Goal: Answer question/provide support: Share knowledge or assist other users

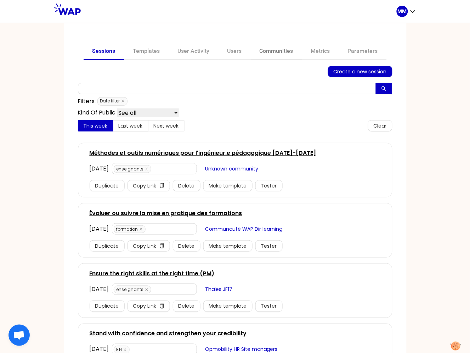
click at [284, 49] on link "Communities" at bounding box center [276, 51] width 51 height 17
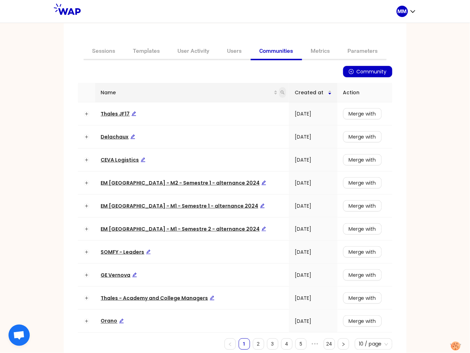
click at [281, 92] on icon "search" at bounding box center [283, 93] width 4 height 4
type input "somfy"
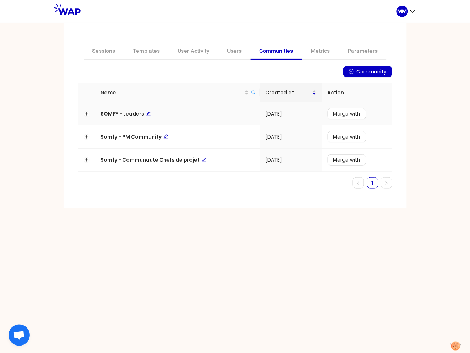
click at [130, 114] on span "SOMFY - Leaders" at bounding box center [126, 113] width 50 height 7
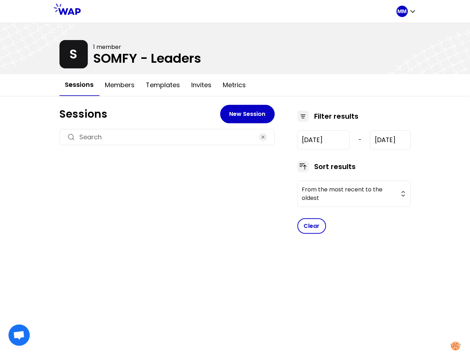
type input "2024-7-17"
type input "2025-10-14"
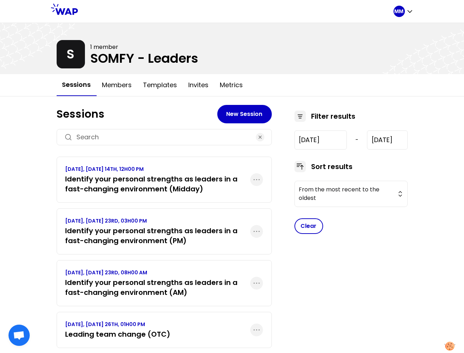
click at [174, 181] on h3 "Identify your personal strengths as leaders in a fast-changing environment (Mid…" at bounding box center [158, 184] width 185 height 20
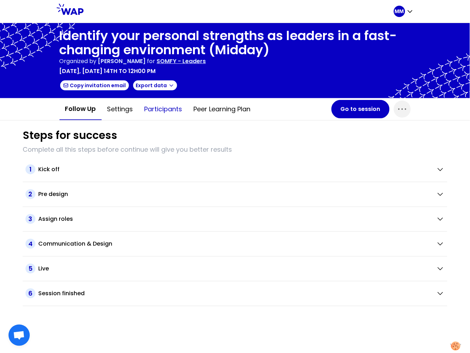
click at [167, 107] on button "Participants" at bounding box center [163, 108] width 49 height 21
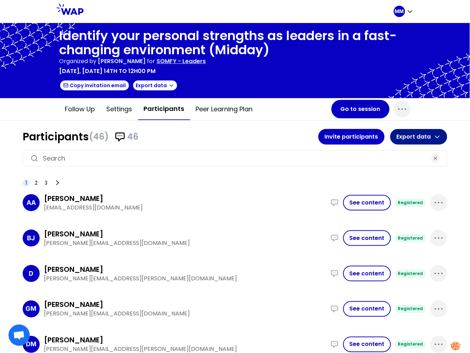
click at [406, 137] on button "Export data" at bounding box center [418, 137] width 57 height 16
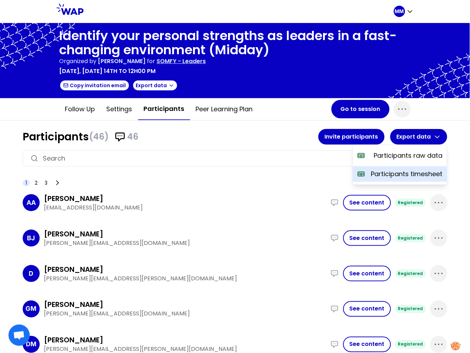
click at [401, 174] on p "Participants timesheet" at bounding box center [407, 174] width 72 height 10
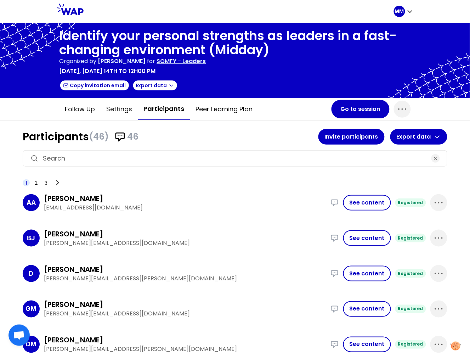
click at [206, 63] on p "SOMFY - Leaders" at bounding box center [181, 61] width 49 height 8
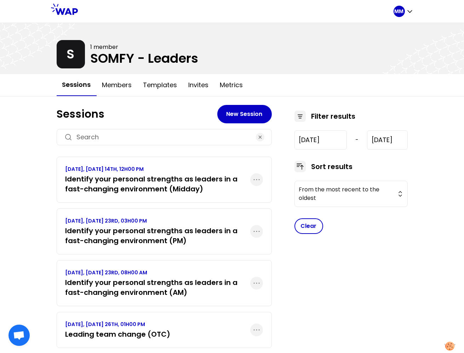
click at [192, 239] on h3 "Identify your personal strengths as leaders in a fast-changing environment (PM)" at bounding box center [158, 236] width 185 height 20
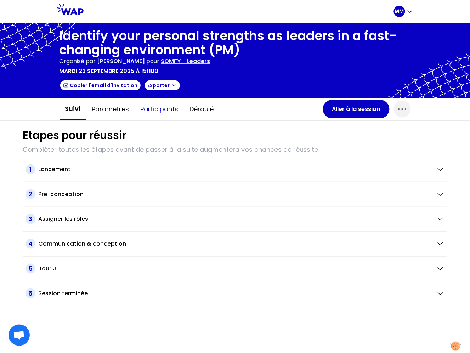
click at [155, 109] on button "Participants" at bounding box center [159, 108] width 49 height 21
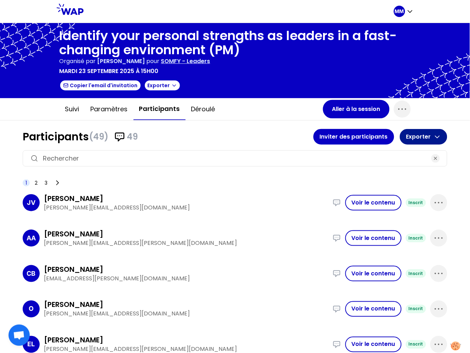
click at [426, 137] on button "Exporter" at bounding box center [423, 137] width 47 height 16
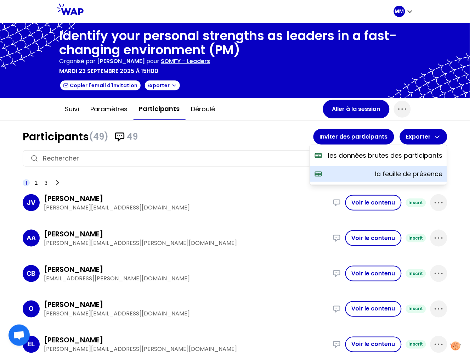
click at [402, 176] on p "la feuille de présence" at bounding box center [408, 174] width 67 height 10
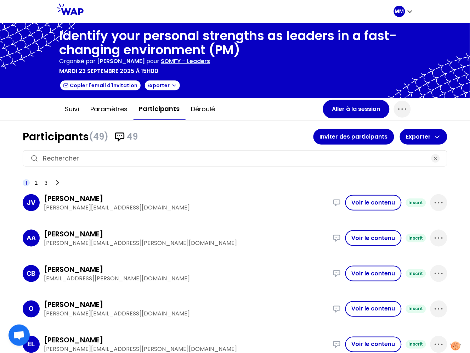
click at [199, 63] on p "SOMFY - Leaders" at bounding box center [185, 61] width 49 height 8
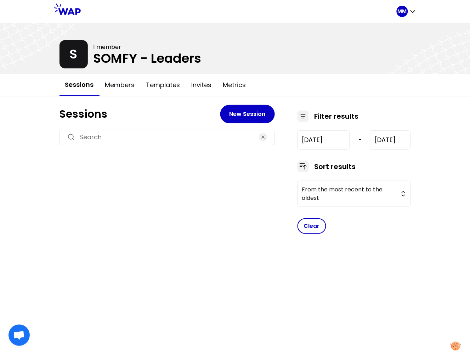
type input "2024-7-17"
type input "2025-10-14"
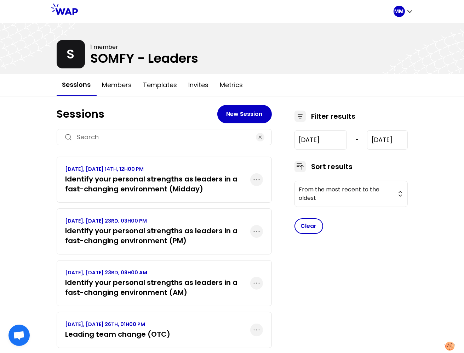
click at [181, 186] on h3 "Identify your personal strengths as leaders in a fast-changing environment (Mid…" at bounding box center [158, 184] width 185 height 20
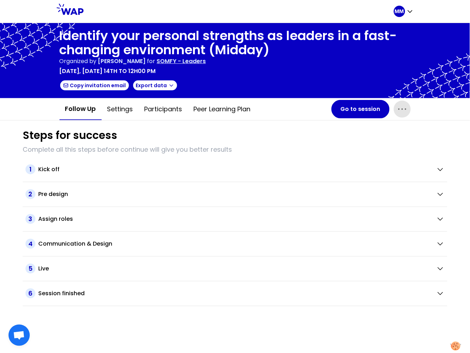
drag, startPoint x: 409, startPoint y: 106, endPoint x: 398, endPoint y: 116, distance: 14.8
click at [409, 107] on span "button" at bounding box center [402, 109] width 17 height 17
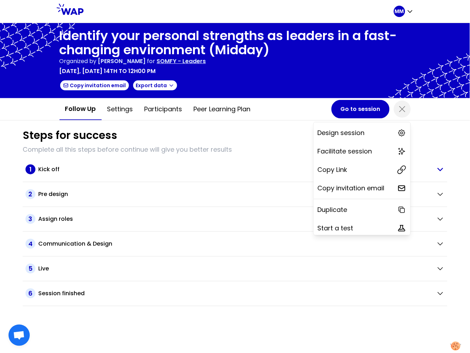
click at [335, 169] on p "Copy Link" at bounding box center [333, 170] width 30 height 10
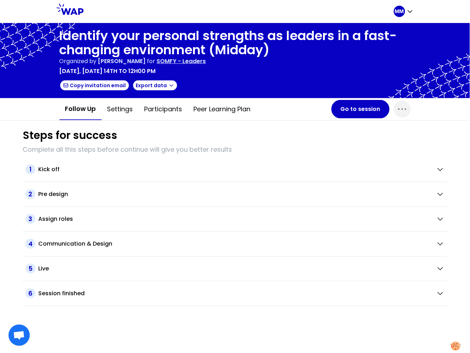
click at [204, 63] on p "SOMFY - Leaders" at bounding box center [181, 61] width 49 height 8
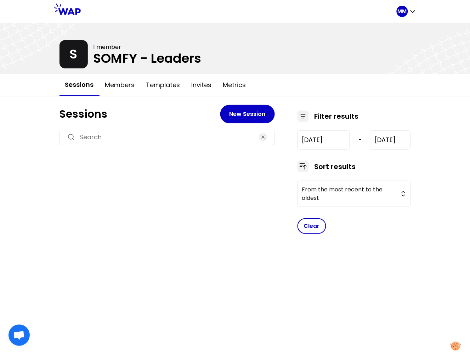
type input "2024-7-17"
type input "2025-10-14"
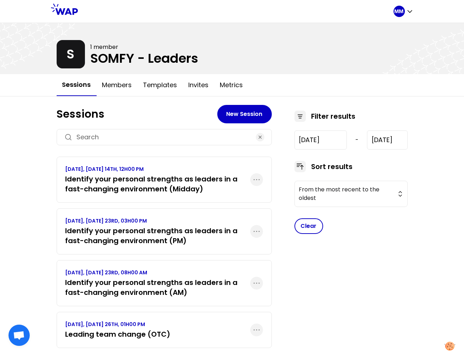
click at [184, 231] on h3 "Identify your personal strengths as leaders in a fast-changing environment (PM)" at bounding box center [158, 236] width 185 height 20
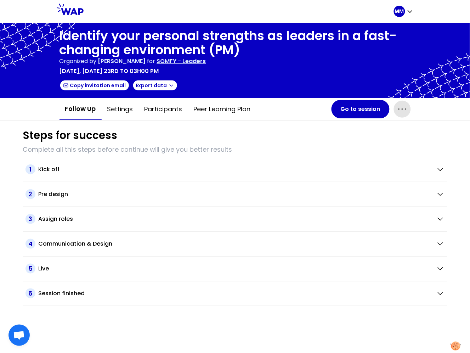
click at [401, 104] on icon "button" at bounding box center [402, 108] width 11 height 11
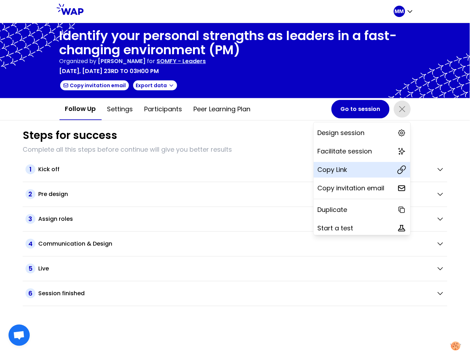
drag, startPoint x: 347, startPoint y: 166, endPoint x: 86, endPoint y: 185, distance: 261.4
click at [347, 166] on div "Copy Link" at bounding box center [362, 170] width 97 height 16
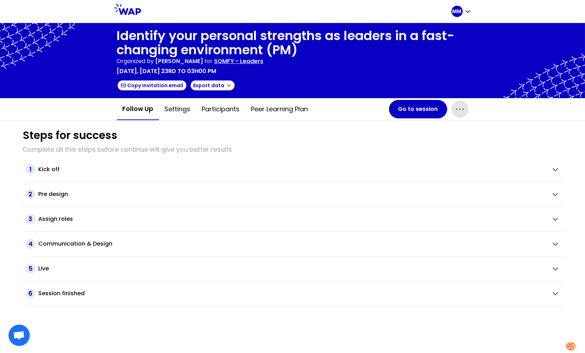
click at [263, 61] on p "SOMFY - Leaders" at bounding box center [238, 61] width 49 height 8
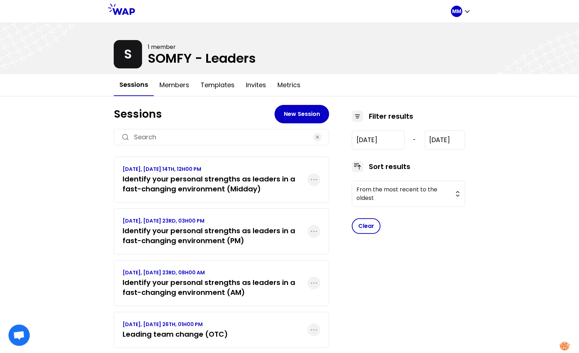
click at [251, 286] on h3 "Identify your personal strengths as leaders in a fast-changing environment (AM)" at bounding box center [215, 287] width 185 height 20
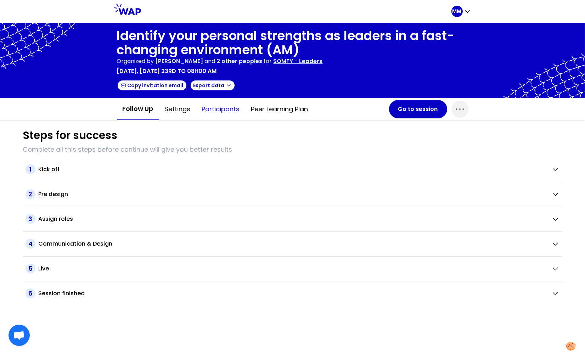
click at [226, 112] on button "Participants" at bounding box center [220, 108] width 49 height 21
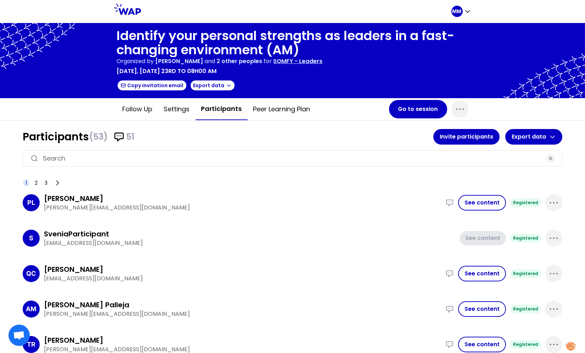
click at [222, 157] on input at bounding box center [292, 158] width 499 height 10
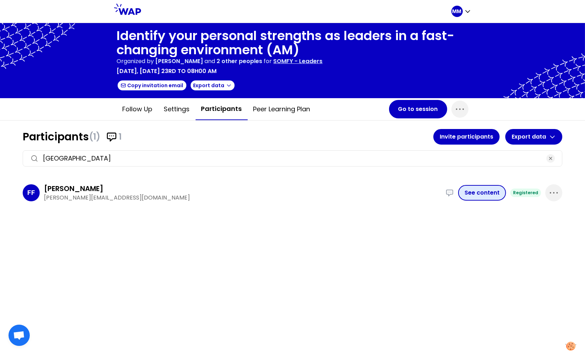
type input "florence"
click at [470, 193] on button "See content" at bounding box center [482, 193] width 48 height 16
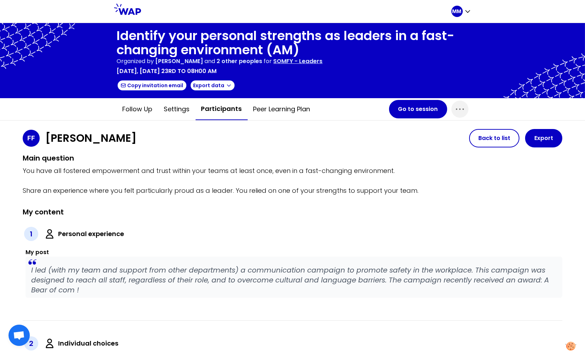
click at [114, 271] on p "I led (with my team and support from other departments) a communication campaig…" at bounding box center [293, 280] width 525 height 30
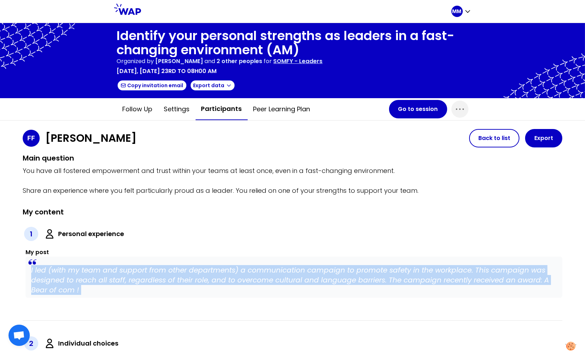
click at [114, 271] on p "I led (with my team and support from other departments) a communication campaig…" at bounding box center [293, 280] width 525 height 30
copy p "I led (with my team and support from other departments) a communication campaig…"
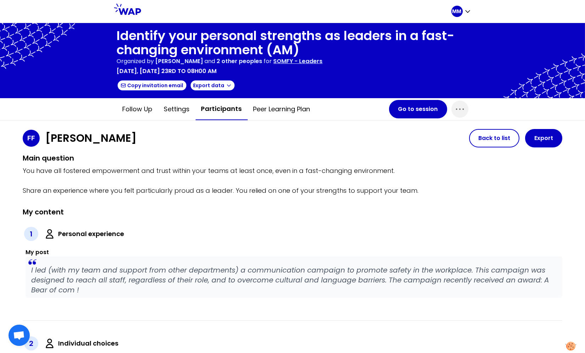
click at [307, 60] on p "SOMFY - Leaders" at bounding box center [297, 61] width 49 height 8
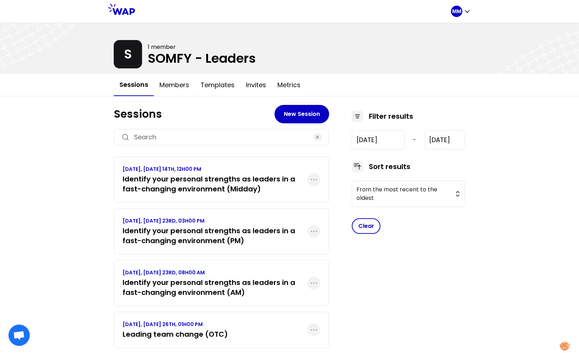
click at [210, 179] on h3 "Identify your personal strengths as leaders in a fast-changing environment (Mid…" at bounding box center [215, 184] width 185 height 20
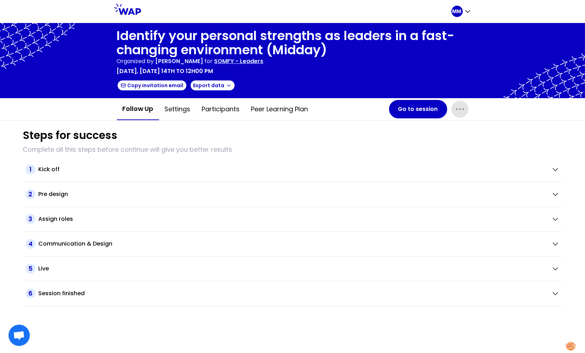
click at [460, 108] on icon "button" at bounding box center [459, 108] width 11 height 11
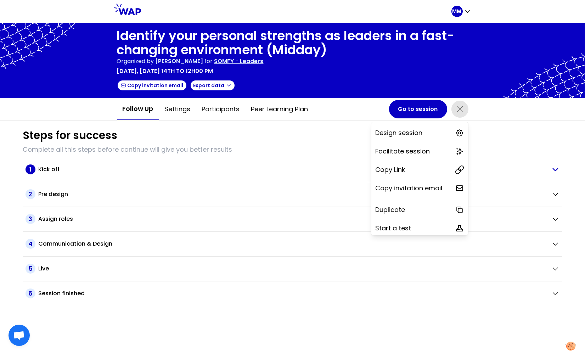
drag, startPoint x: 407, startPoint y: 167, endPoint x: 239, endPoint y: 165, distance: 168.2
click at [407, 167] on div "Copy Link" at bounding box center [419, 170] width 97 height 16
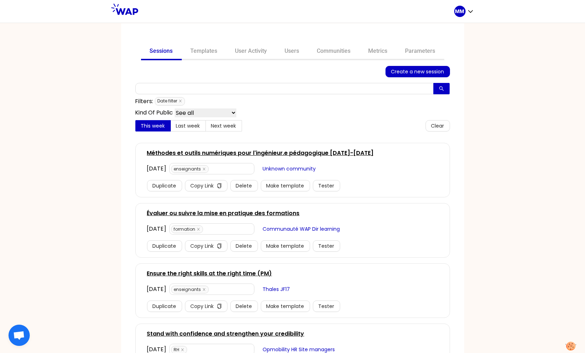
click at [163, 75] on div at bounding box center [260, 71] width 250 height 11
click at [324, 51] on link "Communities" at bounding box center [333, 51] width 51 height 17
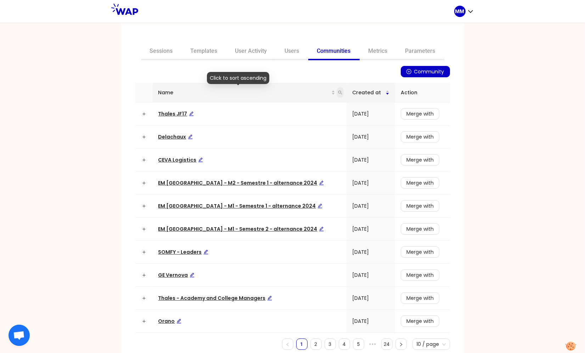
click at [338, 90] on icon "search" at bounding box center [340, 92] width 4 height 4
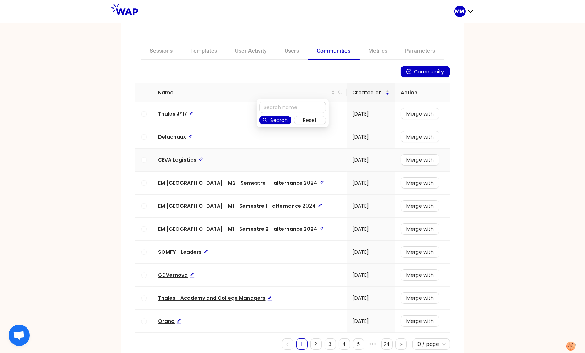
click at [183, 160] on span "CEVA Logistics" at bounding box center [180, 159] width 45 height 7
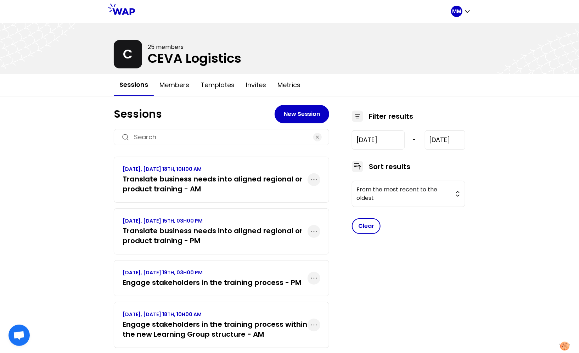
click at [84, 204] on div "MM C 25 members CEVA Logistics Sessions Members Templates Invites Metrics Sessi…" at bounding box center [289, 185] width 579 height 370
click at [167, 184] on h3 "Translate business needs into aligned regional or product training - AM" at bounding box center [215, 184] width 185 height 20
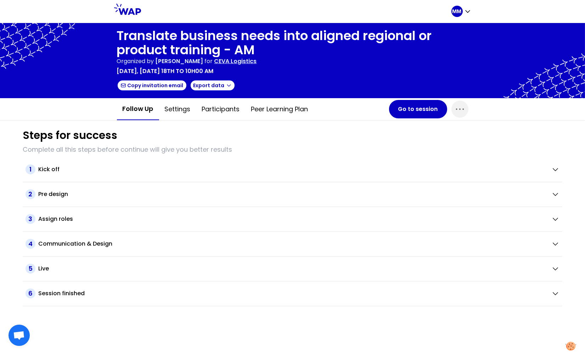
click at [252, 59] on p "CEVA Logistics" at bounding box center [235, 61] width 42 height 8
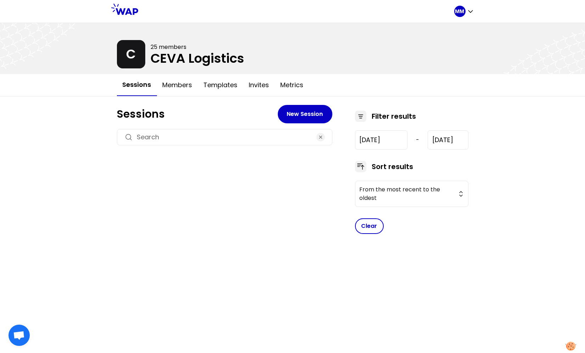
type input "2025-6-18"
type input "2025-9-18"
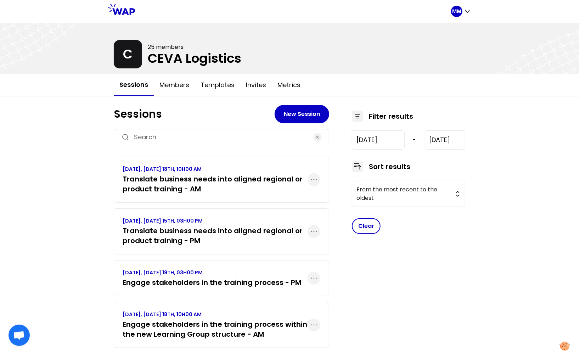
click at [197, 231] on h3 "Translate business needs into aligned regional or product training - PM" at bounding box center [215, 236] width 185 height 20
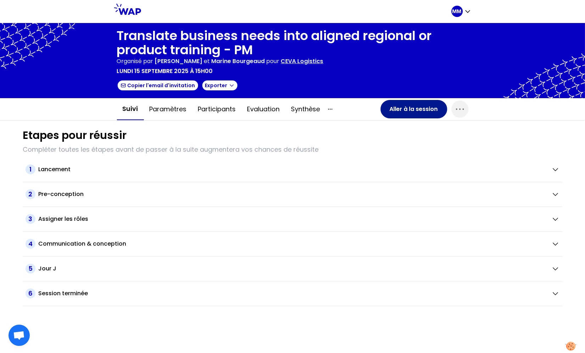
click at [397, 110] on button "Aller à la session" at bounding box center [413, 109] width 67 height 18
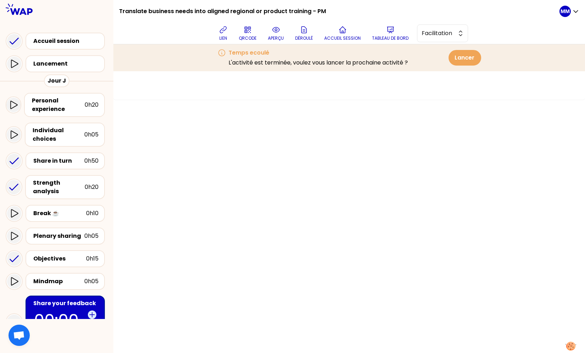
drag, startPoint x: 64, startPoint y: 161, endPoint x: 112, endPoint y: 167, distance: 48.6
click at [64, 161] on div "Share in turn" at bounding box center [58, 161] width 51 height 8
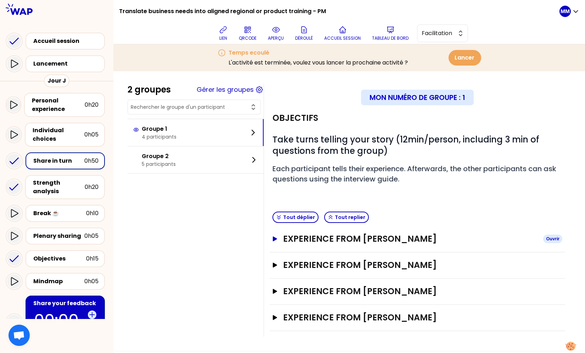
click at [350, 242] on h3 "Experience from Susan Reddish" at bounding box center [410, 238] width 254 height 11
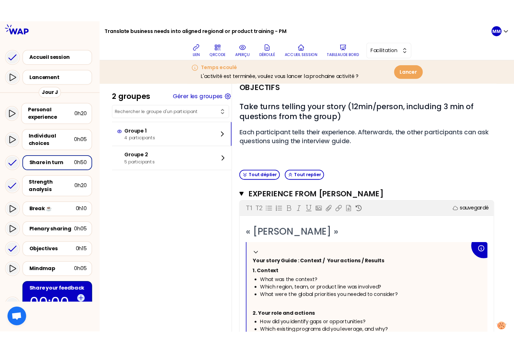
scroll to position [52, 0]
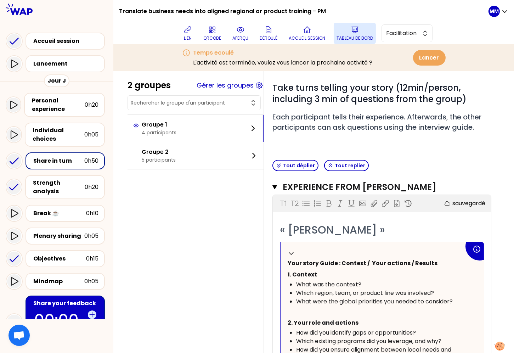
click at [362, 30] on button "Tableau de bord" at bounding box center [355, 33] width 42 height 21
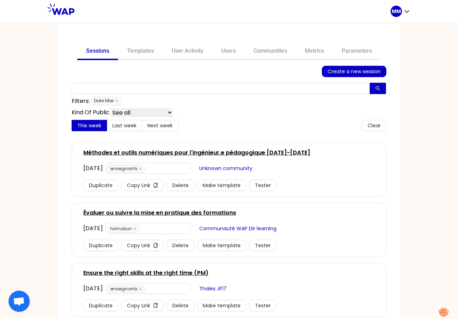
click at [240, 116] on div "Kind Of Public See all enseignants (5) RH (1) formation (1) manager (1) manager…" at bounding box center [229, 112] width 314 height 9
drag, startPoint x: 268, startPoint y: 53, endPoint x: 268, endPoint y: 77, distance: 24.4
click at [268, 53] on link "Communities" at bounding box center [269, 51] width 51 height 17
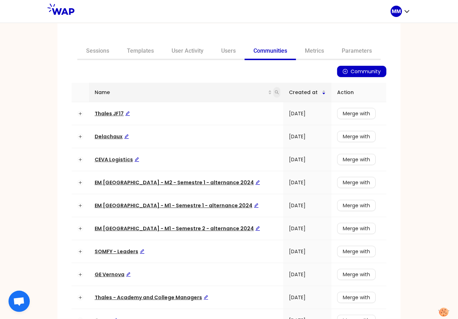
click at [275, 91] on icon "search" at bounding box center [277, 93] width 4 height 4
click at [232, 108] on input "text" at bounding box center [228, 107] width 67 height 11
type input "ceva"
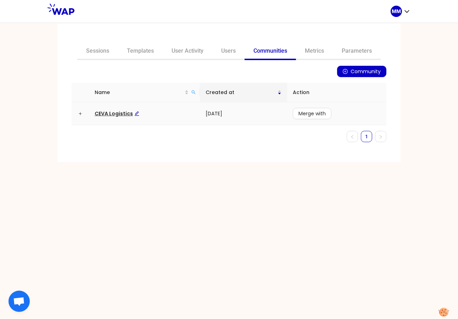
click at [119, 111] on span "CEVA Logistics" at bounding box center [117, 113] width 45 height 7
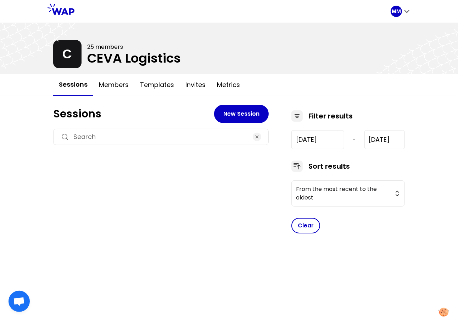
type input "2025-6-18"
type input "2025-9-18"
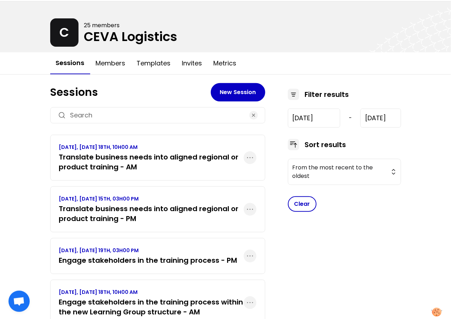
scroll to position [50, 0]
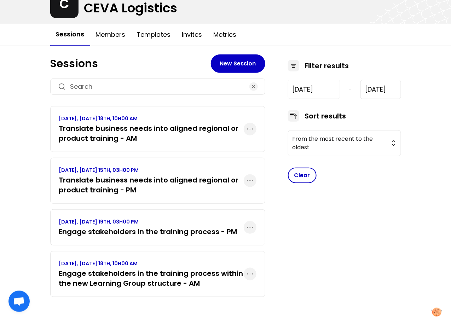
click at [169, 232] on h3 "Engage stakeholders in the training process - PM" at bounding box center [148, 232] width 178 height 10
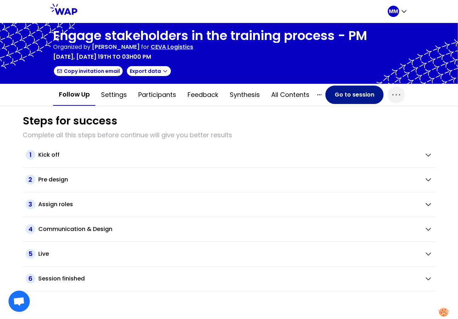
click at [353, 97] on button "Go to session" at bounding box center [354, 95] width 58 height 18
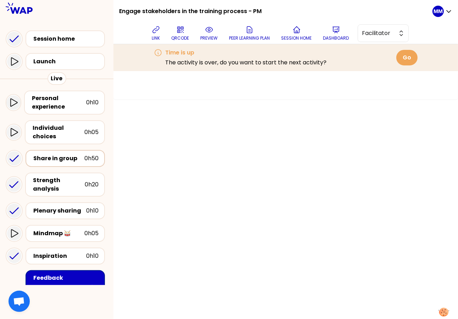
click at [57, 155] on div "Share in group" at bounding box center [58, 158] width 51 height 8
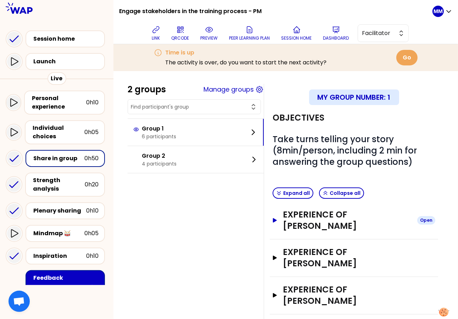
click at [341, 216] on h3 "Experience of Lucas Fernandez" at bounding box center [347, 220] width 129 height 23
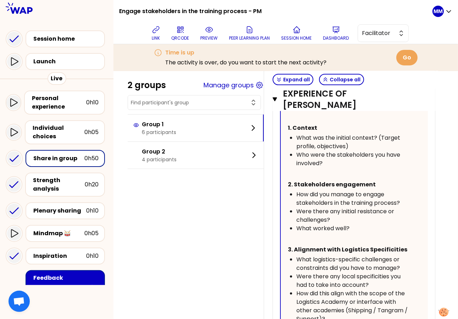
scroll to position [345, 0]
